Goal: Communication & Community: Answer question/provide support

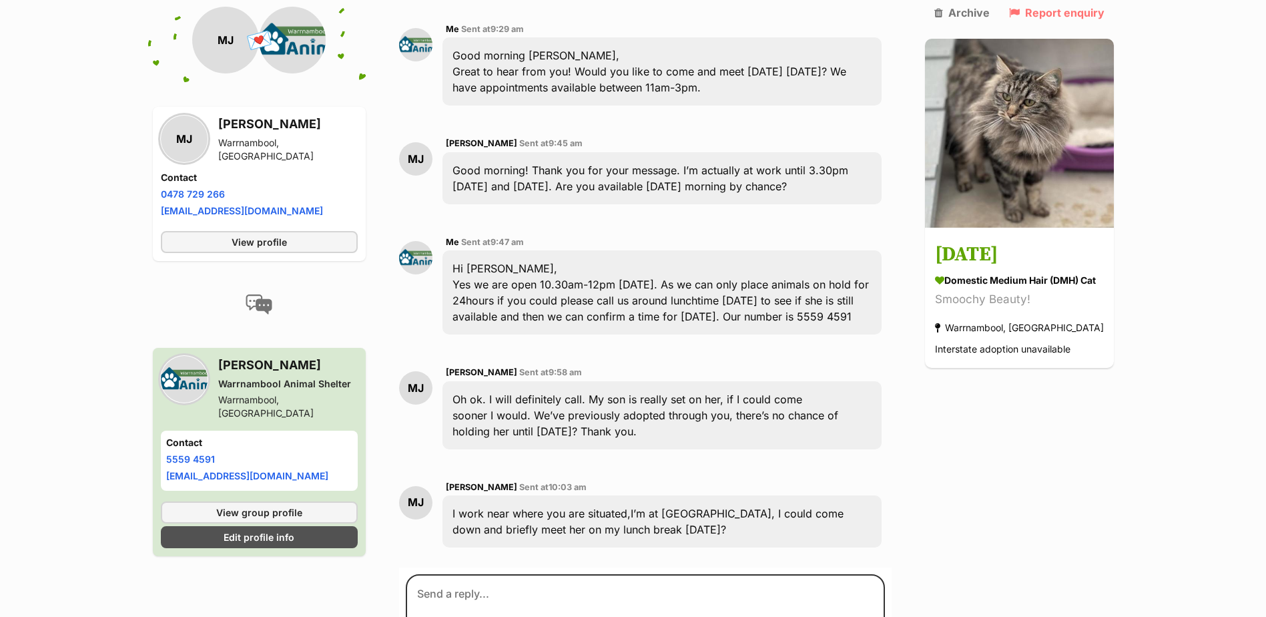
scroll to position [950, 0]
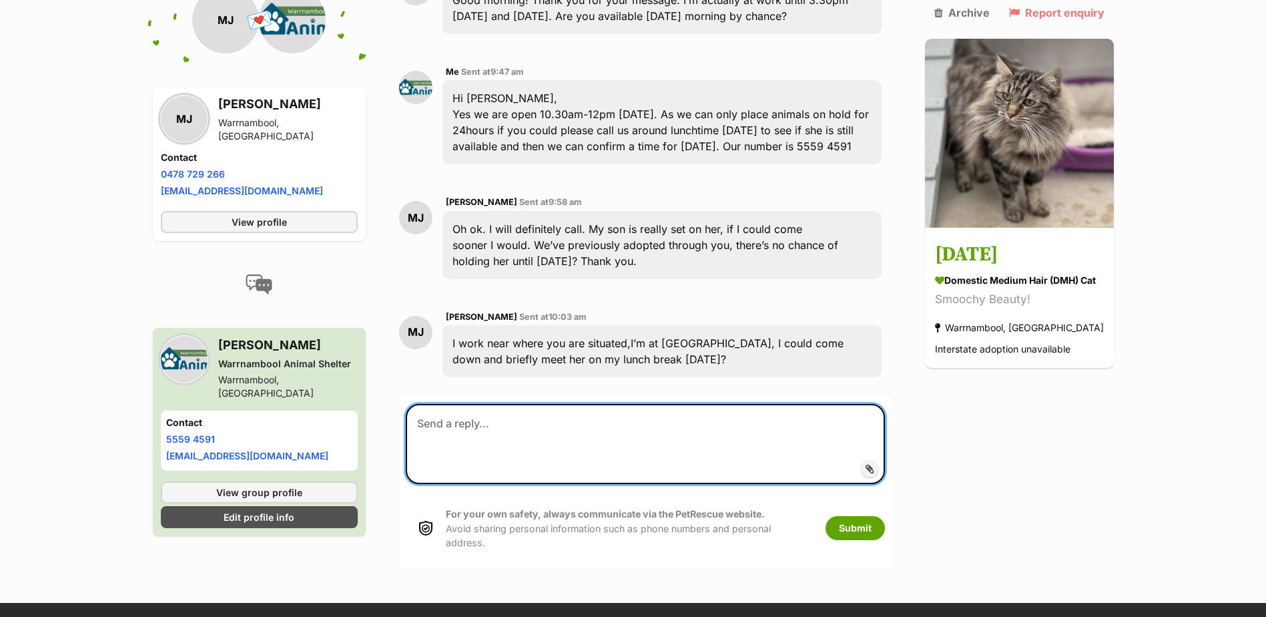
click at [629, 404] on textarea at bounding box center [645, 444] width 479 height 80
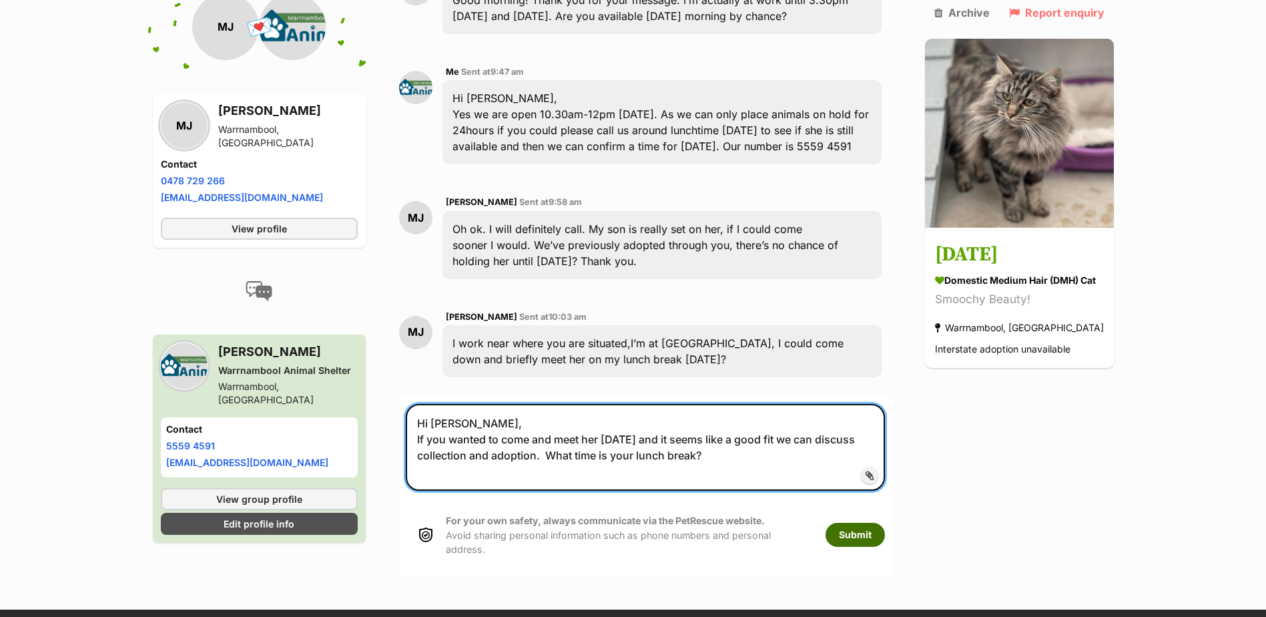
type textarea "Hi Mandy, If you wanted to come and meet her today and it seems like a good fit…"
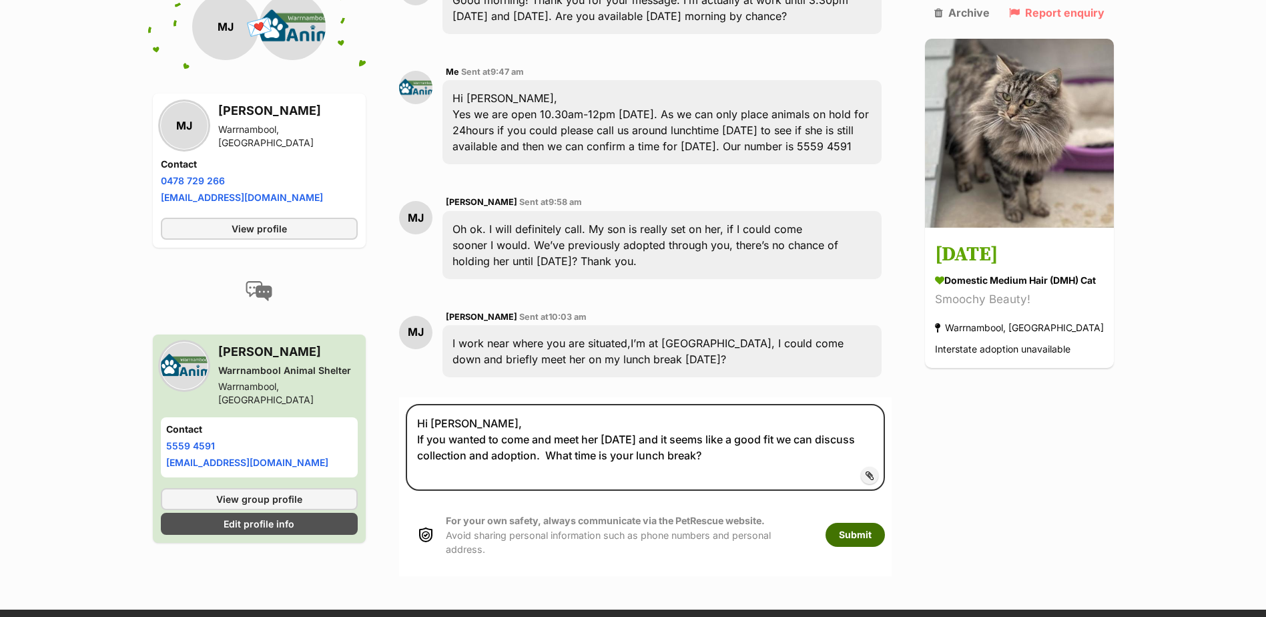
click at [857, 523] on button "Submit" at bounding box center [855, 535] width 59 height 24
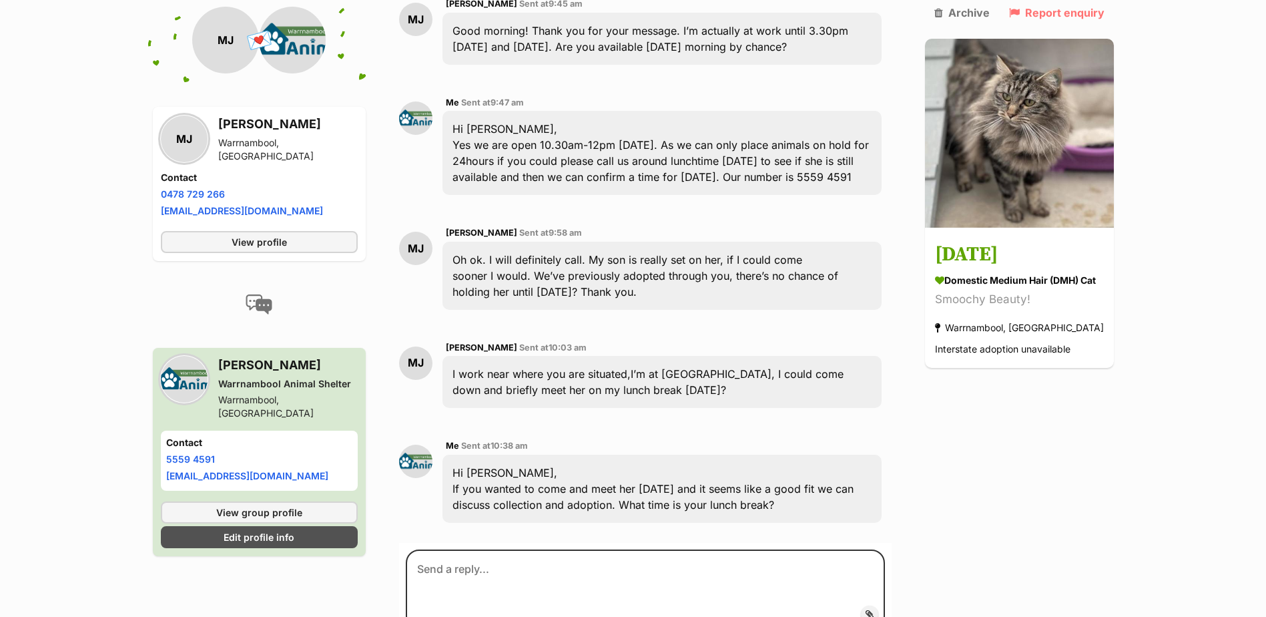
scroll to position [1056, 0]
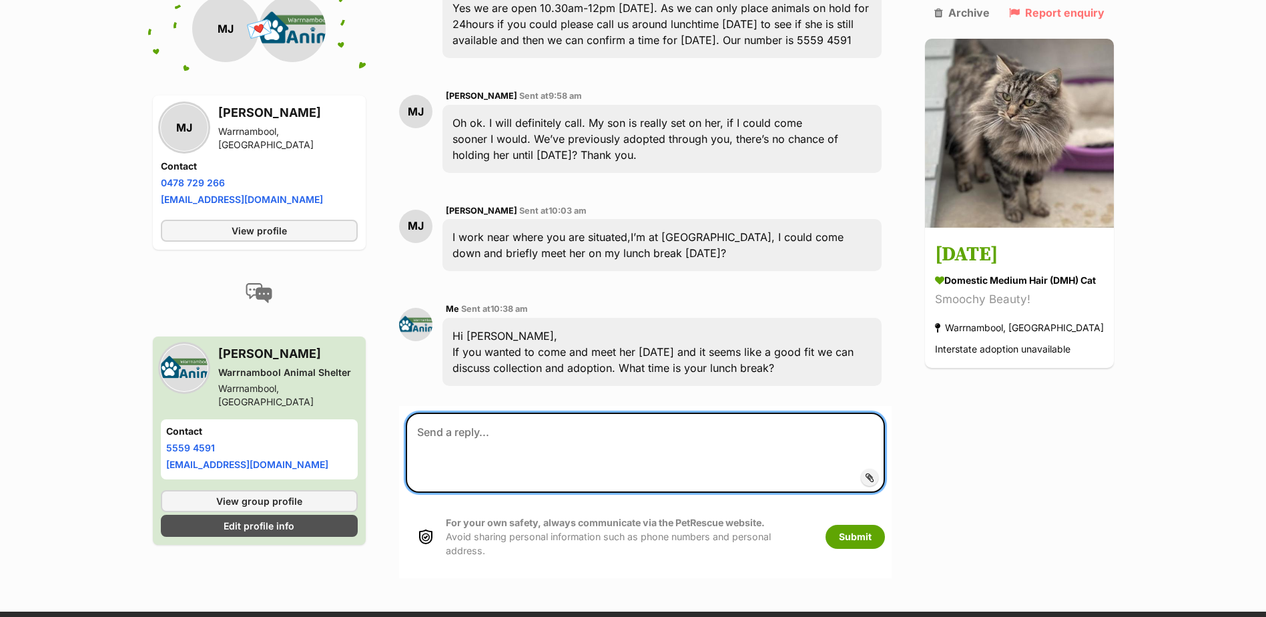
click at [677, 412] on textarea at bounding box center [645, 452] width 479 height 80
type textarea "Or we could accommodate a meet and greet after you finish work if you like?"
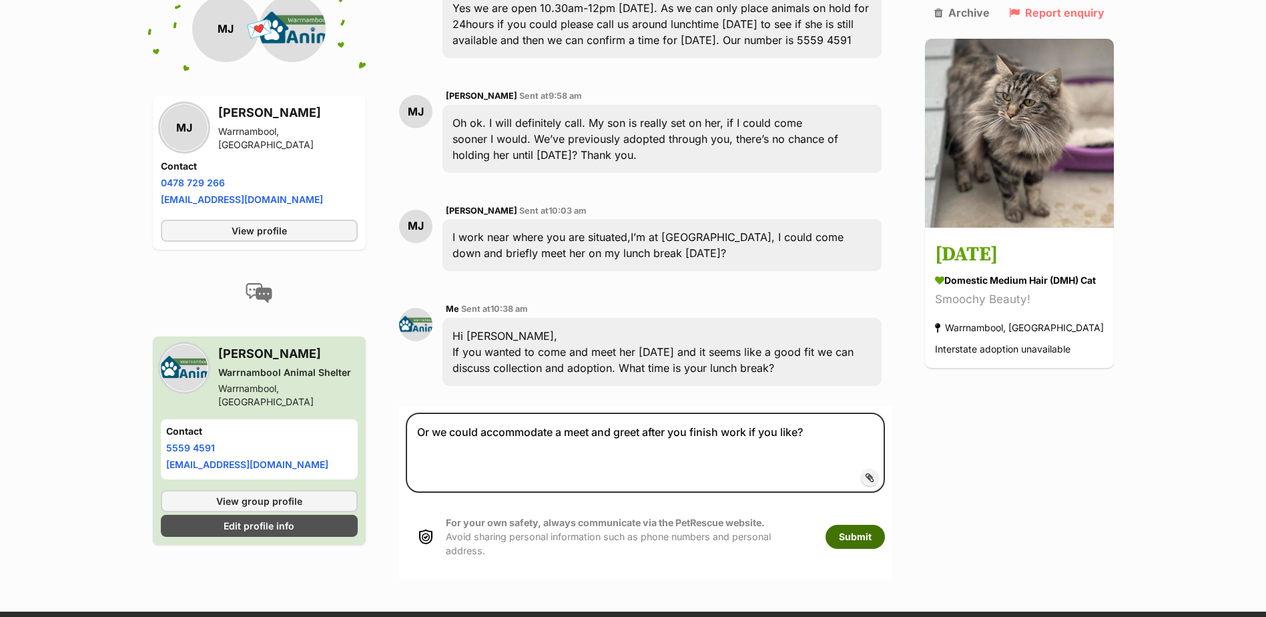
click at [850, 525] on button "Submit" at bounding box center [855, 537] width 59 height 24
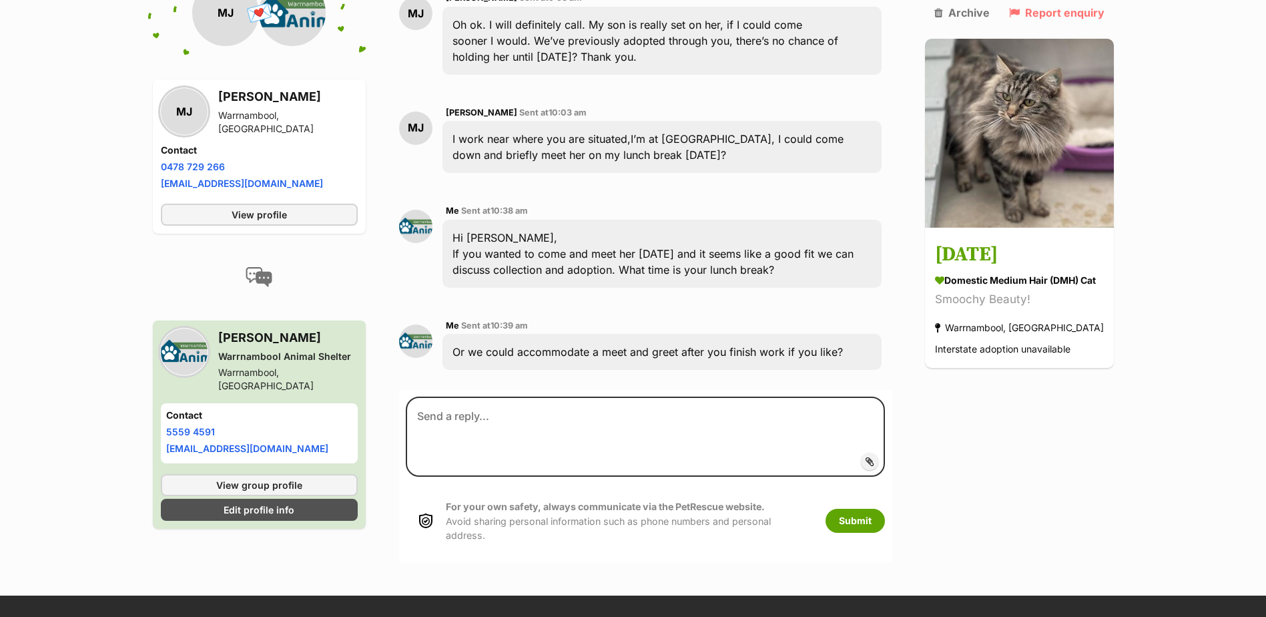
scroll to position [1155, 0]
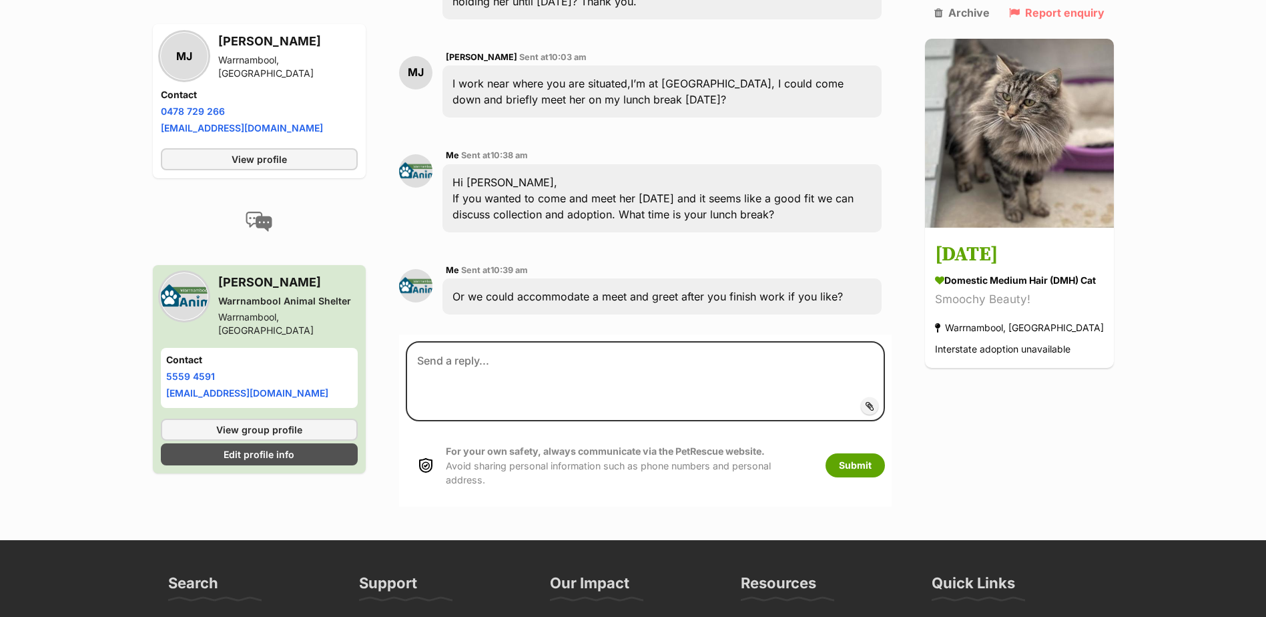
scroll to position [1088, 0]
